Goal: Transaction & Acquisition: Purchase product/service

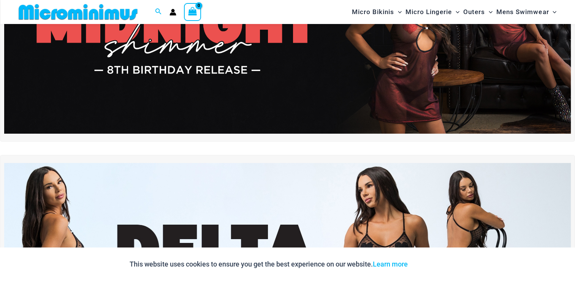
scroll to position [32, 0]
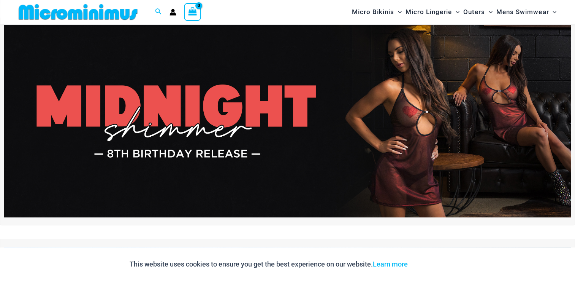
click at [333, 123] on img at bounding box center [287, 121] width 567 height 193
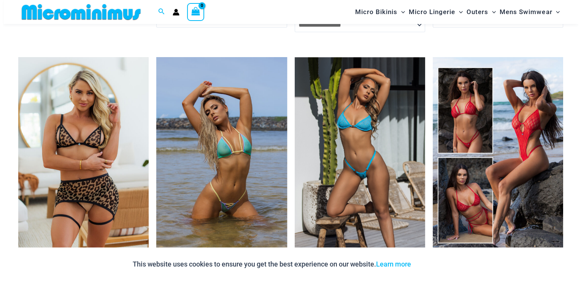
scroll to position [1143, 0]
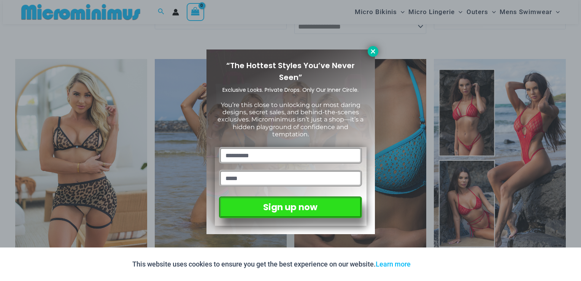
click at [374, 54] on icon at bounding box center [372, 51] width 7 height 7
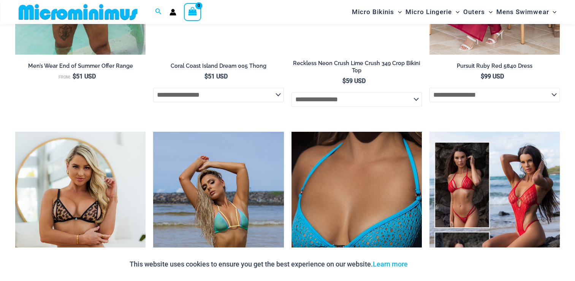
scroll to position [1058, 0]
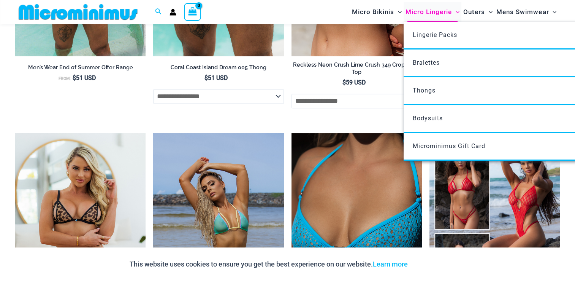
click at [429, 13] on span "Micro Lingerie" at bounding box center [429, 11] width 46 height 19
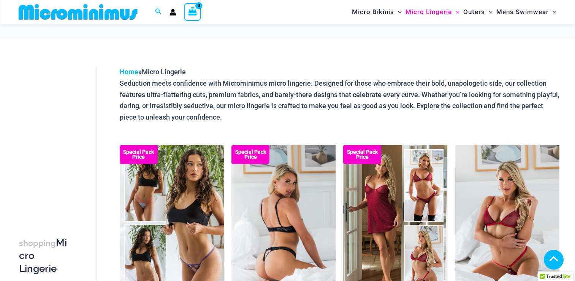
scroll to position [145, 0]
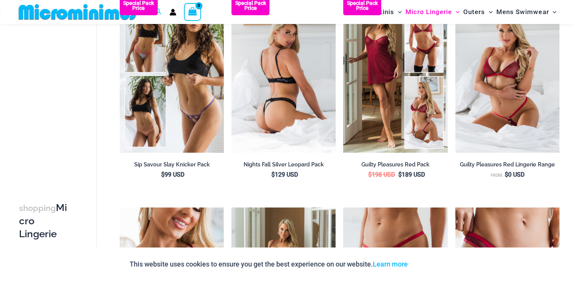
click at [285, 114] on img at bounding box center [283, 74] width 104 height 156
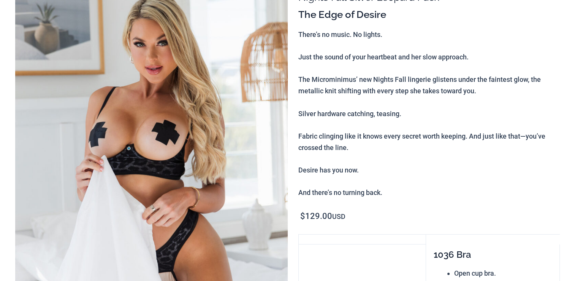
scroll to position [114, 0]
